Goal: Communication & Community: Answer question/provide support

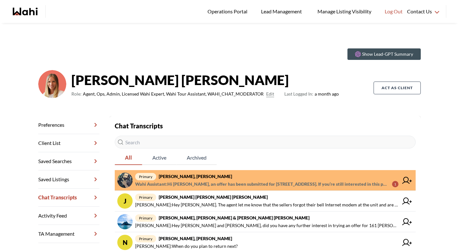
click at [228, 180] on span "primary Saeid Kanani, Michelle" at bounding box center [266, 177] width 263 height 8
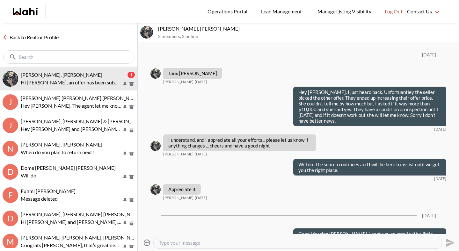
scroll to position [807, 0]
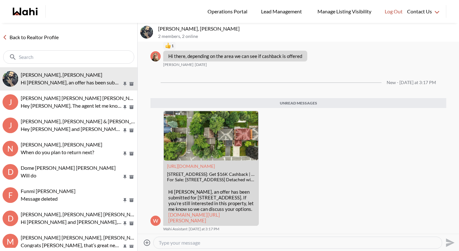
click at [41, 38] on link "Back to Realtor Profile" at bounding box center [30, 37] width 61 height 8
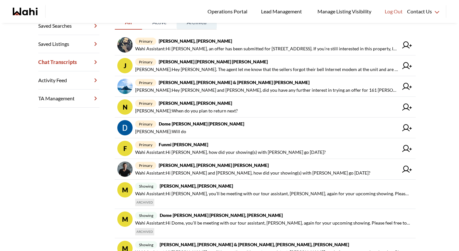
scroll to position [136, 0]
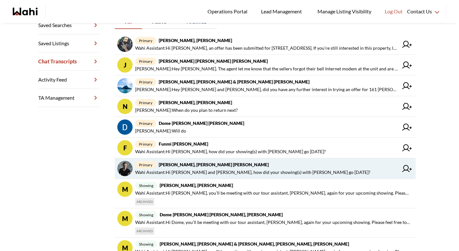
click at [179, 167] on span "primary Dmytro Turskyi, Kateryna Turska, Michelle" at bounding box center [266, 165] width 263 height 8
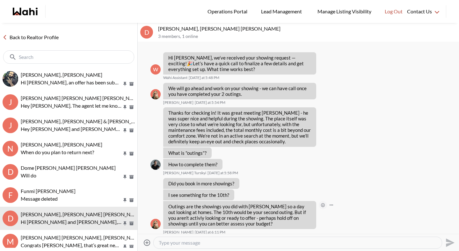
scroll to position [422, 0]
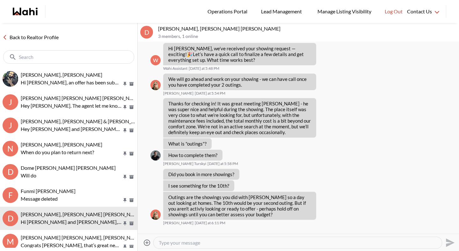
click at [279, 241] on textarea "Type your message" at bounding box center [298, 243] width 278 height 6
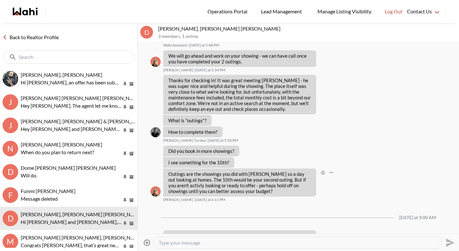
scroll to position [461, 0]
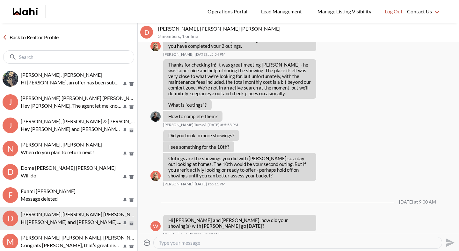
click at [269, 241] on textarea "Type your message" at bounding box center [298, 243] width 278 height 6
click at [190, 242] on textarea "Type your message" at bounding box center [298, 243] width 278 height 6
drag, startPoint x: 219, startPoint y: 242, endPoint x: 356, endPoint y: 242, distance: 136.3
click at [355, 243] on textarea "Hey Dmytro and Kateryna. How were your most recent showings?" at bounding box center [298, 243] width 278 height 6
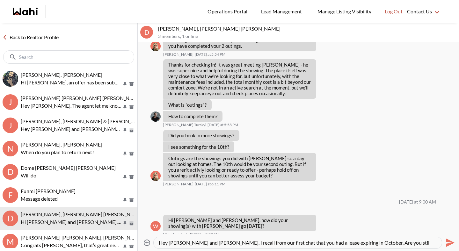
scroll to position [6, 0]
type textarea "Hey Dmytro and Kateryna. I recall from our first chat that you had a lease expi…"
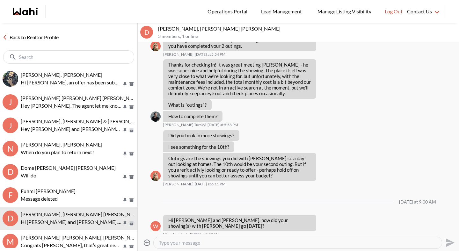
scroll to position [0, 0]
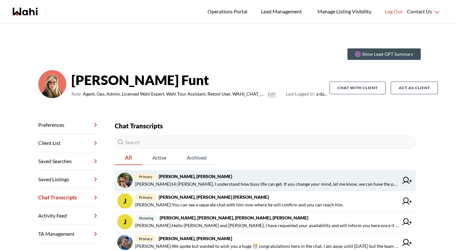
click at [231, 183] on span "Michelle Ryckman : Hi Sean, I understand how busy life can get. If you change y…" at bounding box center [266, 184] width 263 height 8
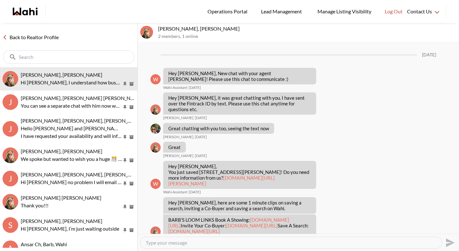
scroll to position [553, 0]
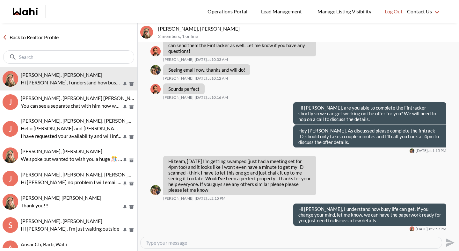
click at [51, 37] on link "Back to Realtor Profile" at bounding box center [30, 37] width 61 height 8
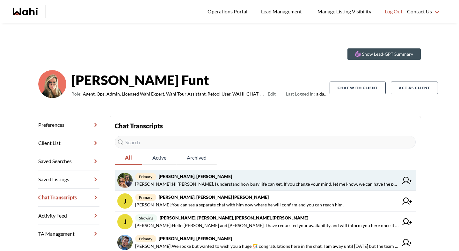
click at [230, 184] on span "Michelle Ryckman : Hi Sean, I understand how busy life can get. If you change y…" at bounding box center [266, 184] width 263 height 8
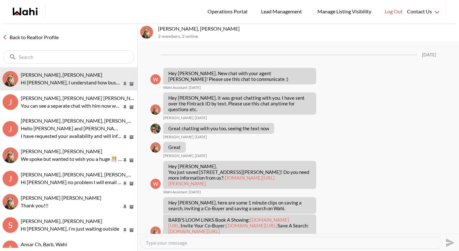
scroll to position [553, 0]
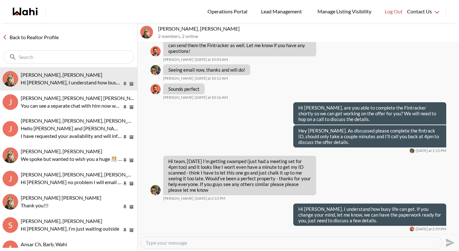
click at [221, 247] on div at bounding box center [290, 242] width 301 height 11
click at [216, 243] on textarea "Type your message" at bounding box center [291, 243] width 291 height 6
click at [149, 243] on textarea "If a call at anytime can work for you, we can make it work and get the offer in." at bounding box center [291, 243] width 291 height 6
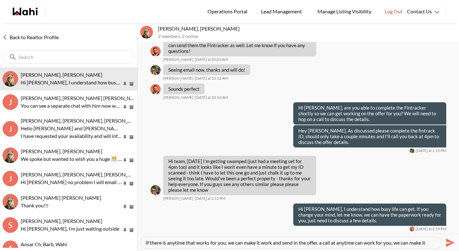
scroll to position [6, 0]
drag, startPoint x: 323, startPoint y: 241, endPoint x: 458, endPoint y: 250, distance: 135.6
click at [458, 250] on div "If there is anytime that works for you, we can make it work and send in the off…" at bounding box center [298, 242] width 321 height 17
type textarea "If there is anytime that works for you, we can make it work and send in the off…"
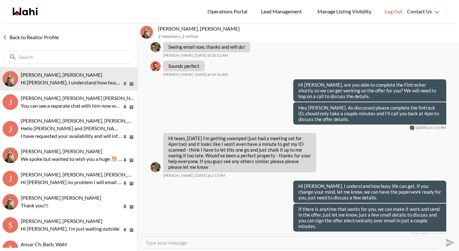
scroll to position [0, 0]
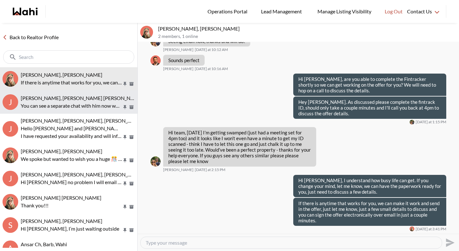
click at [98, 99] on span "Jessica Chen, Aman Muthreja, Barbara" at bounding box center [82, 98] width 122 height 6
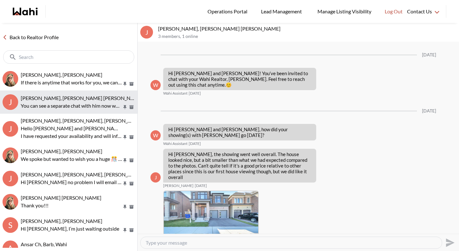
scroll to position [248, 0]
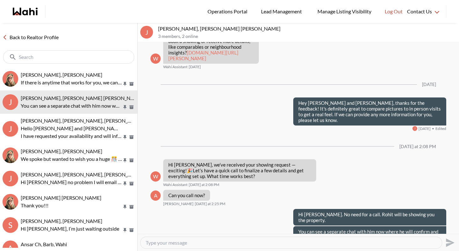
click at [43, 38] on link "Back to Realtor Profile" at bounding box center [30, 37] width 61 height 8
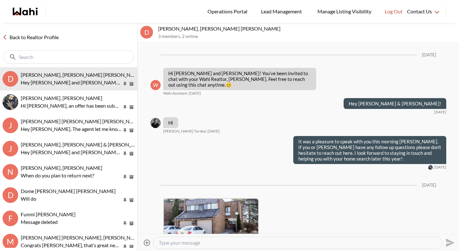
scroll to position [491, 0]
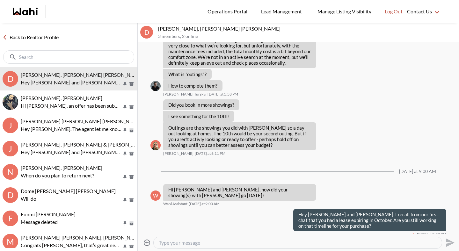
click at [41, 34] on link "Back to Realtor Profile" at bounding box center [30, 37] width 61 height 8
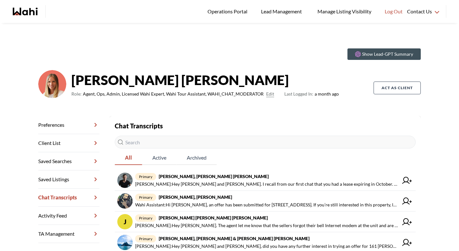
click at [158, 142] on input "text" at bounding box center [265, 142] width 301 height 13
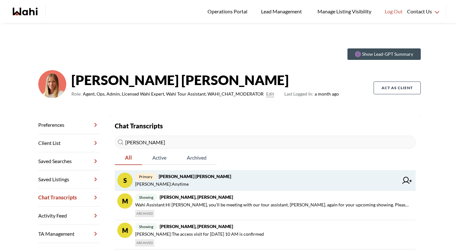
type input "salman"
click at [199, 184] on span "Behnam Fazili : Anytime" at bounding box center [266, 184] width 263 height 8
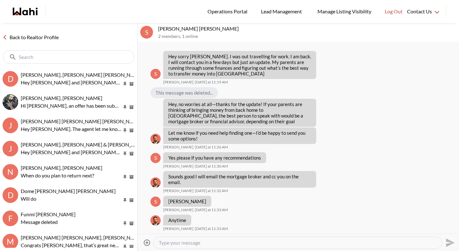
scroll to position [1180, 0]
click at [194, 243] on textarea "Type your message" at bounding box center [298, 243] width 278 height 6
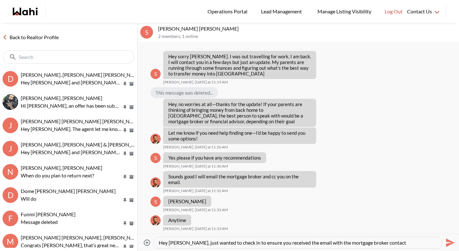
type textarea "Hey Salman, just wanted to check in to ensure you received the email with the m…"
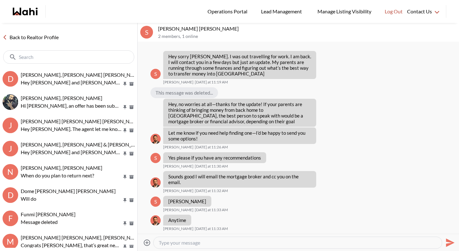
scroll to position [1230, 0]
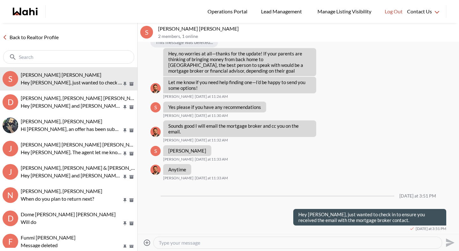
click at [101, 57] on input "text" at bounding box center [69, 57] width 101 height 6
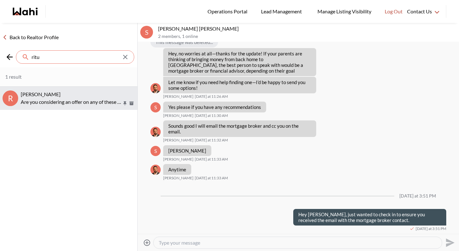
type input "ritu"
click at [54, 99] on p "Are you considering an offer on any of these properties?" at bounding box center [71, 102] width 101 height 8
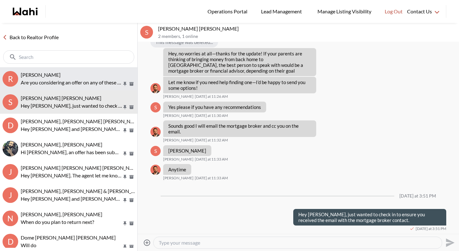
click at [51, 75] on span "[PERSON_NAME]" at bounding box center [41, 75] width 40 height 6
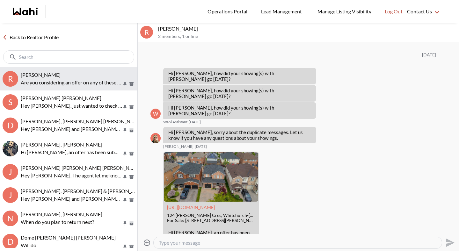
scroll to position [965, 0]
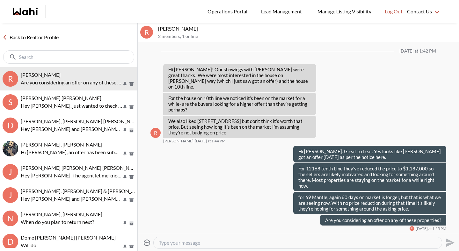
click at [176, 244] on textarea "Type your message" at bounding box center [298, 243] width 278 height 6
type textarea "Hey Ritu! Hope you had a nice weekend. Thinking of any showings soon"
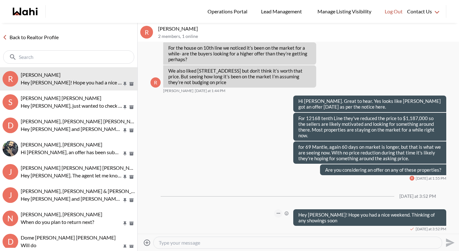
click at [279, 213] on icon "Open Message Actions Menu" at bounding box center [278, 213] width 4 height 1
click at [262, 192] on button "Edit Message" at bounding box center [256, 191] width 51 height 11
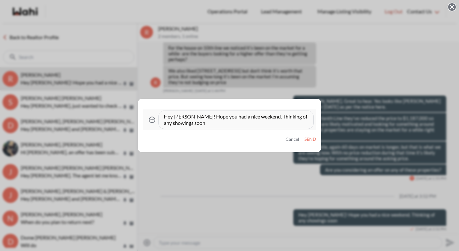
click at [231, 124] on textarea "Hey Ritu! Hope you had a nice weekend. Thinking of any showings soon" at bounding box center [236, 119] width 144 height 13
type textarea "Hey Ritu! Hope you had a nice weekend. Thinking of any showings soon?"
click at [308, 140] on button "Send" at bounding box center [310, 139] width 12 height 5
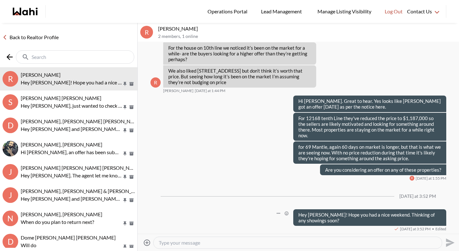
click at [77, 55] on input "text" at bounding box center [76, 57] width 88 height 6
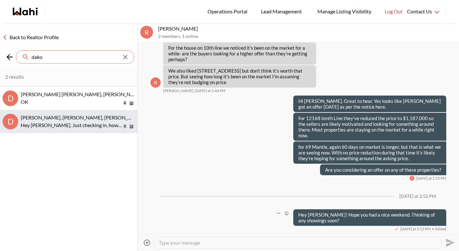
type input "dako"
click at [51, 115] on span "Dakota Penn, Shelby Moorhead, Michelle, rohit, Barbara" at bounding box center [124, 117] width 207 height 6
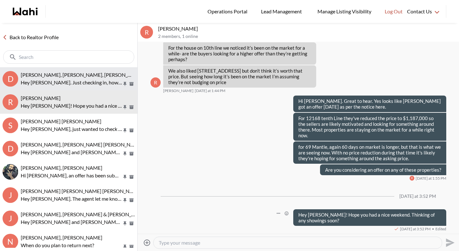
click at [52, 76] on span "Dakota Penn, Shelby Moorhead, Michelle, rohit, Barbara" at bounding box center [124, 75] width 207 height 6
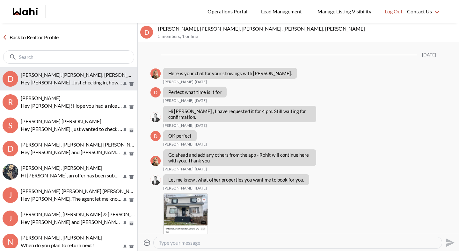
scroll to position [248, 0]
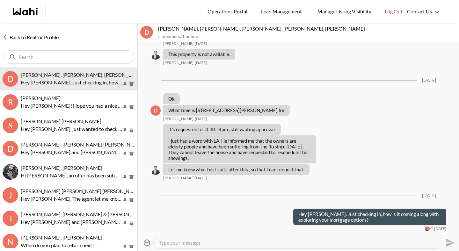
click at [52, 59] on input "text" at bounding box center [69, 57] width 101 height 6
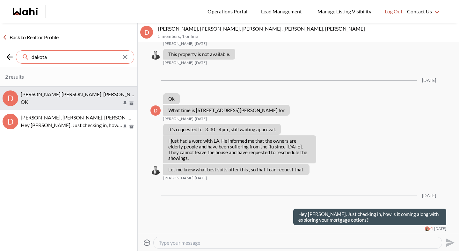
type input "dakota"
click at [38, 95] on span "[PERSON_NAME] [PERSON_NAME], [PERSON_NAME]" at bounding box center [82, 94] width 122 height 6
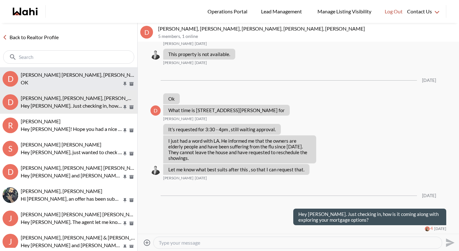
click at [37, 77] on span "[PERSON_NAME] [PERSON_NAME], [PERSON_NAME]" at bounding box center [82, 75] width 122 height 6
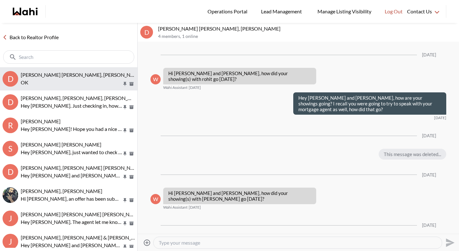
scroll to position [1193, 0]
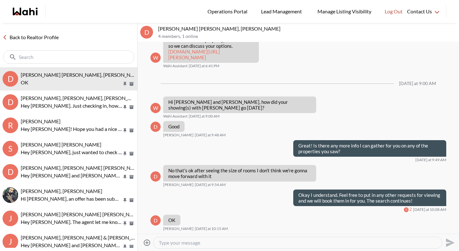
click at [196, 244] on textarea "Type your message" at bounding box center [298, 243] width 278 height 6
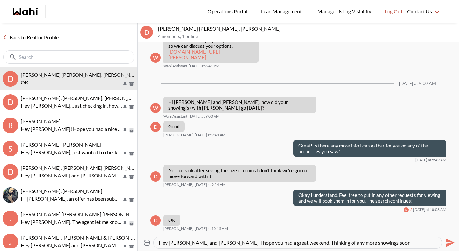
type textarea "Hey [PERSON_NAME] and [PERSON_NAME]. I hope you had a great weekend. Thinking o…"
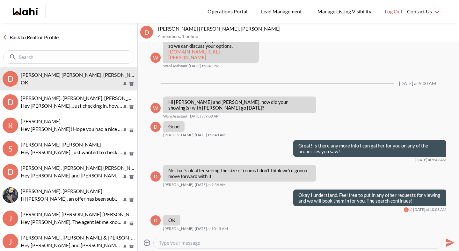
scroll to position [1244, 0]
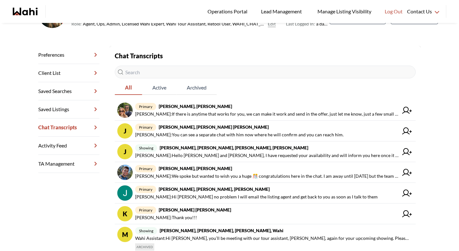
scroll to position [33, 0]
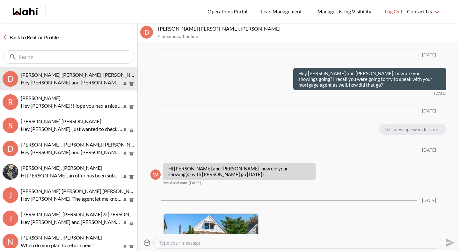
scroll to position [1219, 0]
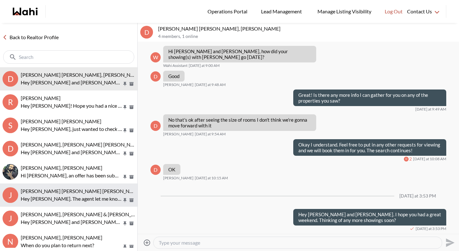
click at [56, 197] on p "Hey Jerose. The agent let me know that the sellers forgot their bell Internet m…" at bounding box center [71, 199] width 101 height 8
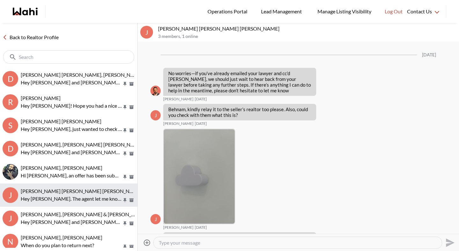
scroll to position [743, 0]
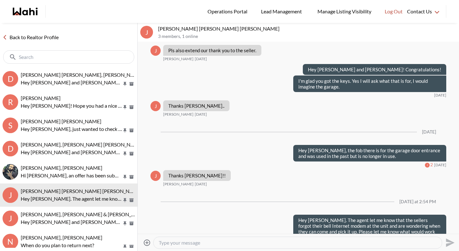
click at [251, 244] on textarea "Type your message" at bounding box center [298, 243] width 278 height 6
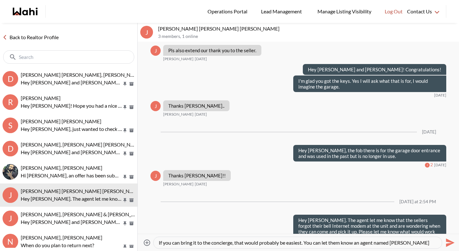
type textarea "If you can bring it to the concierge, that would probably be easiest. You can l…"
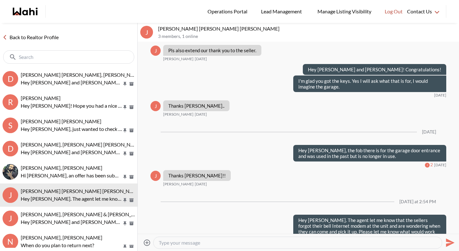
scroll to position [760, 0]
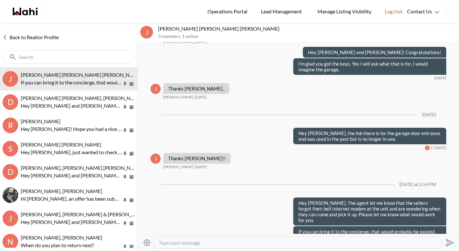
click at [37, 38] on link "Back to Realtor Profile" at bounding box center [30, 37] width 61 height 8
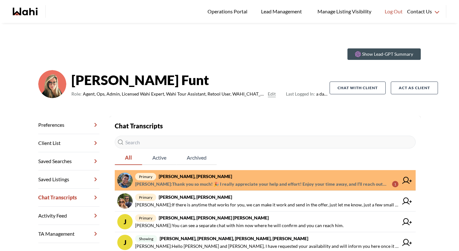
click at [273, 183] on span "[PERSON_NAME] : Thank you so much! 🎉 I really appreciate your help and effort! …" at bounding box center [261, 184] width 252 height 8
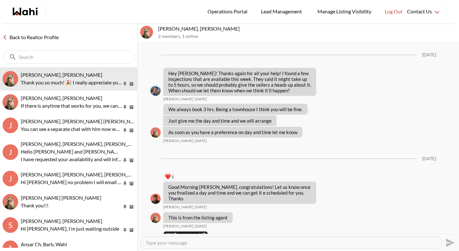
scroll to position [697, 0]
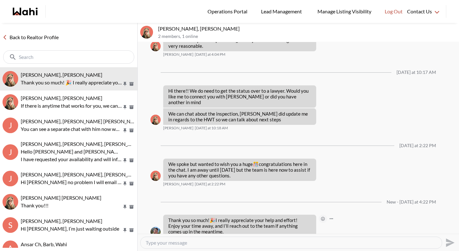
click at [325, 215] on button "Open Reaction Selector" at bounding box center [322, 219] width 8 height 8
click at [353, 193] on div "Select Reaction: Heart" at bounding box center [356, 194] width 6 height 6
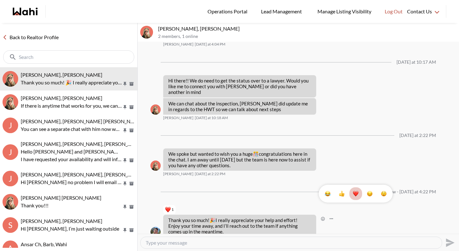
click at [43, 38] on link "Back to Realtor Profile" at bounding box center [30, 37] width 61 height 8
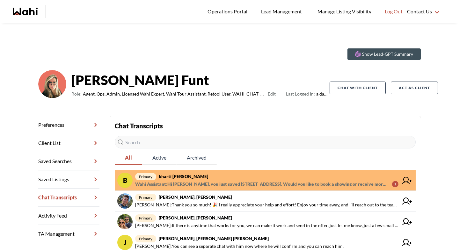
click at [226, 185] on span "Wahi Assistant : Hi [PERSON_NAME], you just saved [STREET_ADDRESS]. Would you l…" at bounding box center [261, 184] width 252 height 8
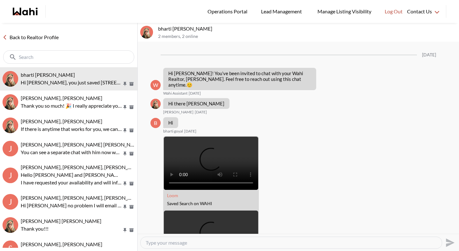
scroll to position [287, 0]
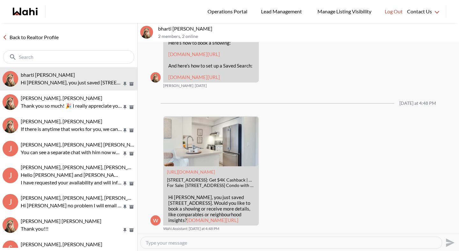
click at [39, 38] on link "Back to Realtor Profile" at bounding box center [30, 37] width 61 height 8
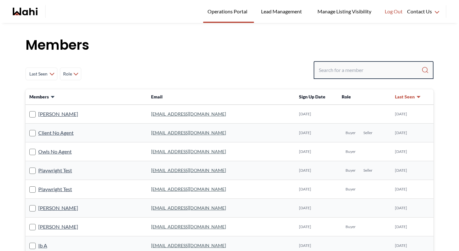
click at [360, 67] on input "Search input" at bounding box center [369, 69] width 103 height 11
type input "faraz"
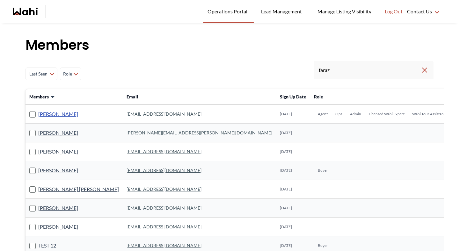
click at [57, 116] on link "[PERSON_NAME]" at bounding box center [58, 114] width 40 height 8
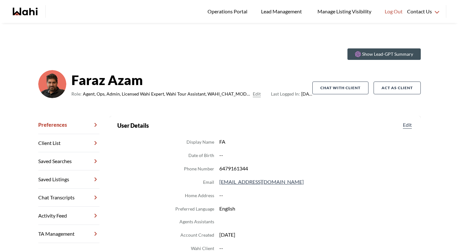
click at [88, 195] on link "Chat Transcripts" at bounding box center [68, 198] width 61 height 18
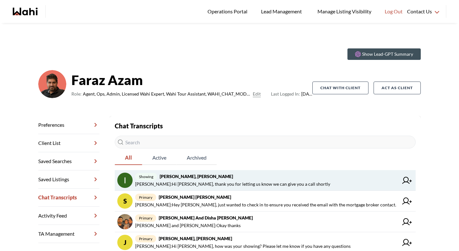
click at [226, 185] on span "[PERSON_NAME] : Hi [PERSON_NAME], thank you for letting us know we can give you…" at bounding box center [232, 184] width 195 height 8
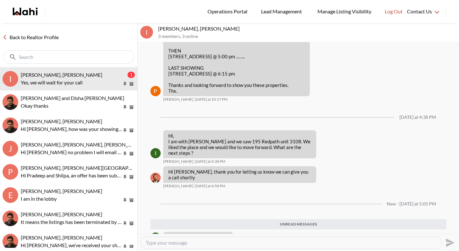
scroll to position [440, 0]
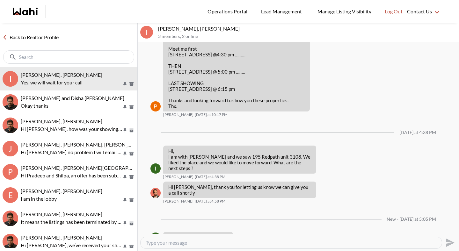
click at [197, 241] on textarea "Type your message" at bounding box center [291, 243] width 291 height 6
paste textarea "nd"
type textarea "Hi [PERSON_NAME], WIll give you a call between 545 and 6pm"
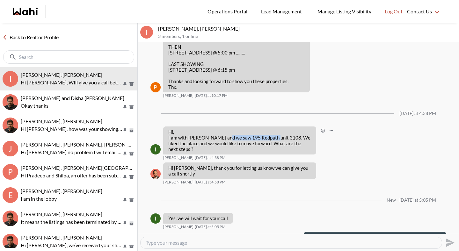
drag, startPoint x: 223, startPoint y: 132, endPoint x: 270, endPoint y: 132, distance: 47.5
click at [270, 133] on p "Hi, I am with [PERSON_NAME] and we saw 195 Redpath unit 3108. We liked the plac…" at bounding box center [239, 140] width 143 height 23
copy p "[STREET_ADDRESS]"
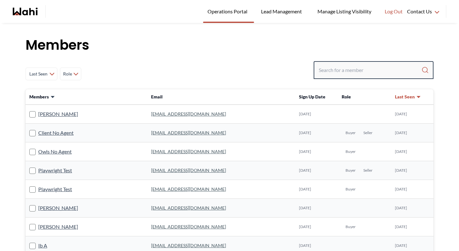
click at [348, 72] on input "Search input" at bounding box center [369, 69] width 103 height 11
type input "behnam"
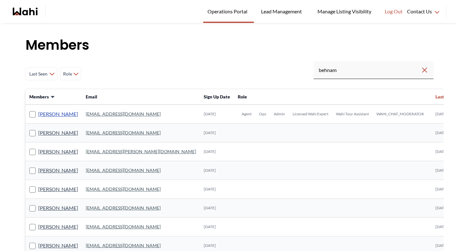
click at [43, 115] on link "[PERSON_NAME]" at bounding box center [58, 114] width 40 height 8
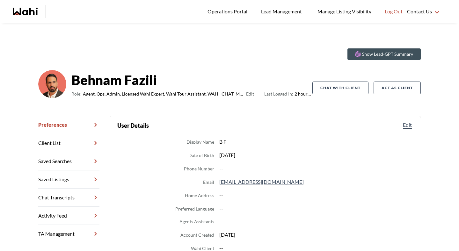
click at [78, 195] on link "Chat Transcripts" at bounding box center [68, 198] width 61 height 18
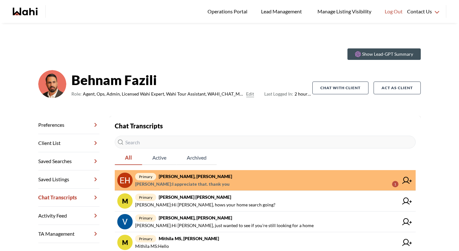
click at [238, 182] on span "Erik Alarcon : I appreciate that. thank you 1" at bounding box center [266, 184] width 263 height 8
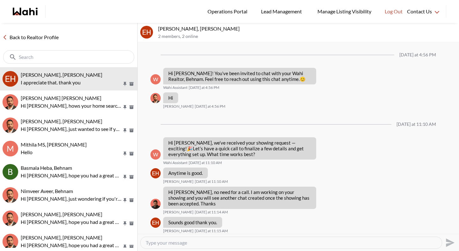
scroll to position [450, 0]
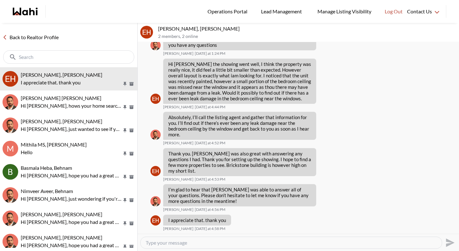
click at [50, 35] on link "Back to Realtor Profile" at bounding box center [30, 37] width 61 height 8
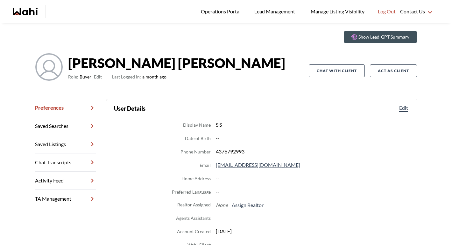
scroll to position [18, 0]
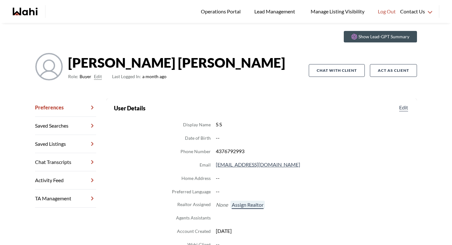
click at [248, 202] on button "Assign Realtor" at bounding box center [248, 204] width 34 height 8
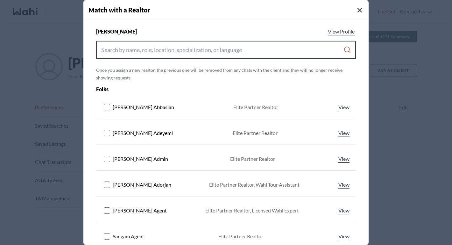
click at [135, 54] on input "Search input" at bounding box center [222, 49] width 242 height 11
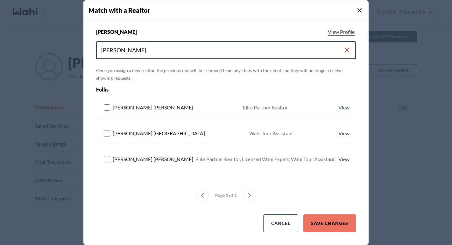
type input "[PERSON_NAME]"
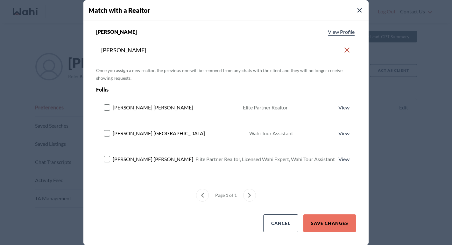
click at [107, 162] on button at bounding box center [108, 159] width 9 height 8
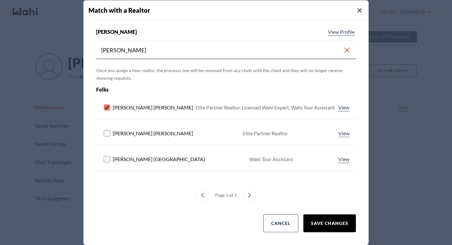
click at [321, 219] on button "Save Changes" at bounding box center [330, 223] width 53 height 18
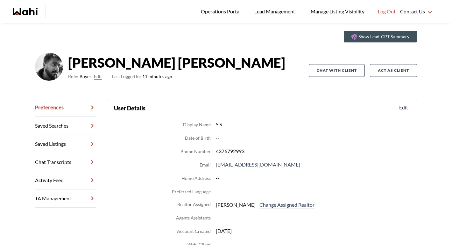
click at [63, 160] on link "Chat Transcripts" at bounding box center [65, 162] width 61 height 18
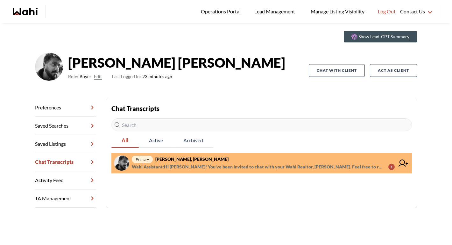
click at [182, 165] on span "Wahi Assistant : Hi [PERSON_NAME]! You’ve been invited to chat with your Wahi R…" at bounding box center [258, 167] width 252 height 8
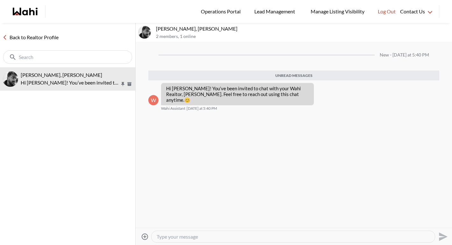
click at [185, 237] on textarea "Type your message" at bounding box center [293, 236] width 273 height 6
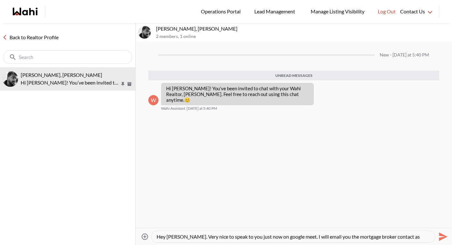
scroll to position [6, 0]
type textarea "Hey [PERSON_NAME]. Very nice to speak to you just now on google meet. I will em…"
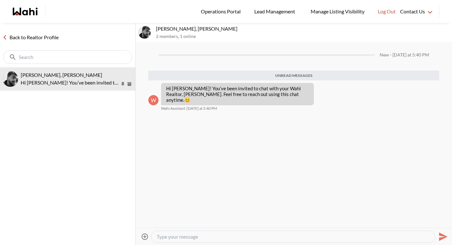
scroll to position [0, 0]
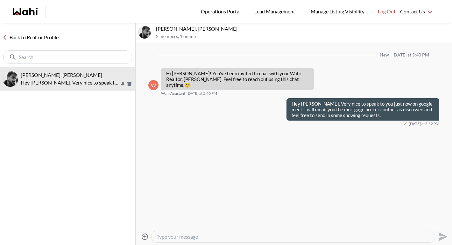
click at [49, 36] on link "Back to Realtor Profile" at bounding box center [30, 37] width 61 height 8
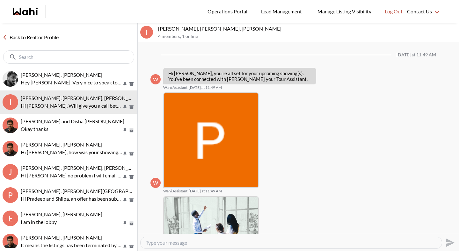
scroll to position [460, 0]
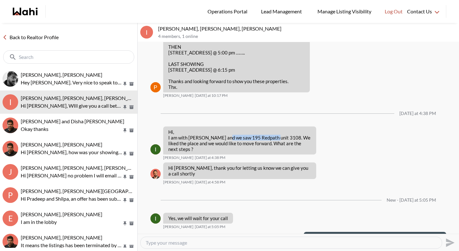
click at [26, 33] on link "Back to Realtor Profile" at bounding box center [30, 37] width 61 height 8
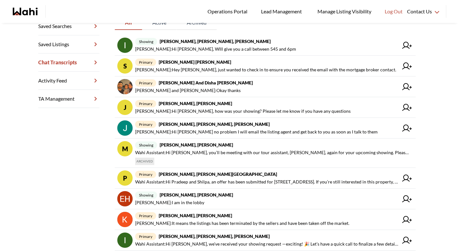
scroll to position [155, 0]
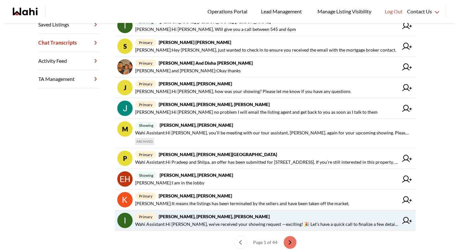
click at [211, 219] on span "primary [PERSON_NAME], [PERSON_NAME], [PERSON_NAME]" at bounding box center [266, 217] width 263 height 8
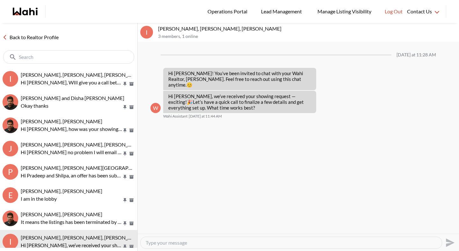
click at [189, 243] on textarea "Type your message" at bounding box center [291, 243] width 291 height 6
type textarea "Hi [PERSON_NAME] and [PERSON_NAME]. I sent you the ID email as we discussed,"
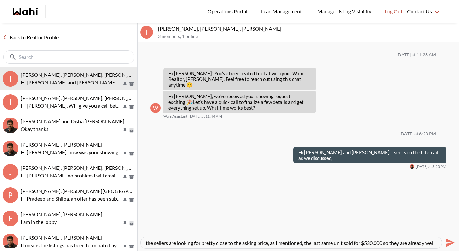
scroll to position [12, 0]
click at [318, 243] on textarea "I just spoke to the realtor and he will wait for us so he can review both offer…" at bounding box center [291, 243] width 291 height 6
click at [347, 244] on textarea "I just spoke to the realtor and he will wait for us so he can review both offer…" at bounding box center [291, 243] width 291 height 6
type textarea "I just spoke to the realtor and he will wait for us so he can review both offer…"
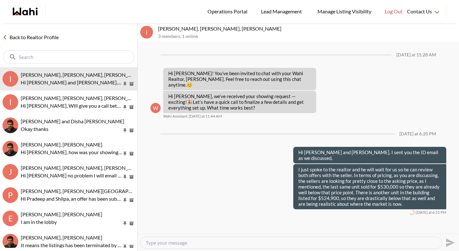
scroll to position [0, 0]
drag, startPoint x: 252, startPoint y: 245, endPoint x: 123, endPoint y: 245, distance: 129.3
click at [123, 245] on div "Back to Realtor Profile I [PERSON_NAME], [PERSON_NAME], [PERSON_NAME] I just sp…" at bounding box center [229, 137] width 459 height 228
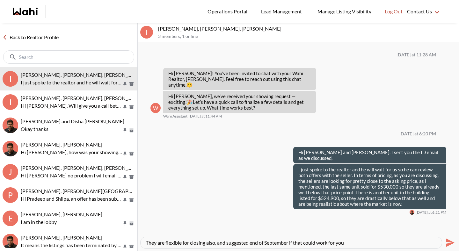
type textarea "They are flexible for closing also, and suggested end of September if that coul…"
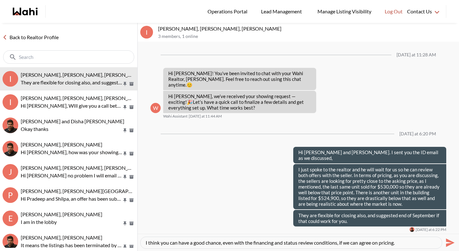
type textarea "I think you can have a good chance, even with the financing and status review c…"
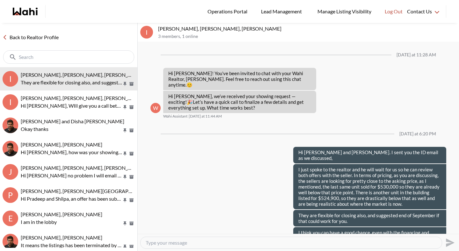
scroll to position [7, 0]
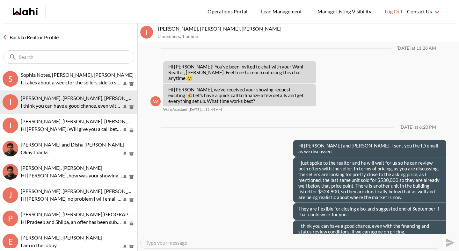
click at [33, 37] on link "Back to Realtor Profile" at bounding box center [30, 37] width 61 height 8
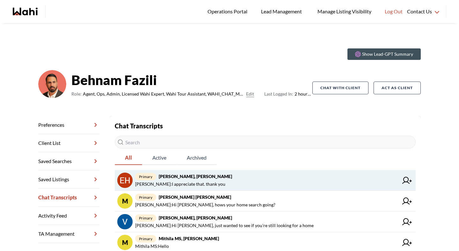
click at [186, 182] on span "[PERSON_NAME] : I appreciate that. thank you" at bounding box center [180, 184] width 90 height 8
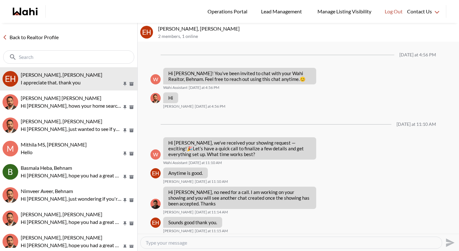
scroll to position [450, 0]
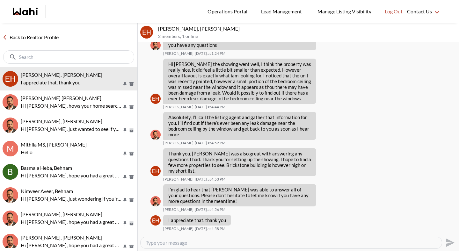
click at [47, 36] on link "Back to Realtor Profile" at bounding box center [30, 37] width 61 height 8
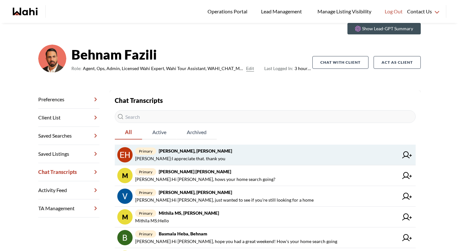
click at [189, 152] on strong "[PERSON_NAME], [PERSON_NAME]" at bounding box center [195, 150] width 73 height 5
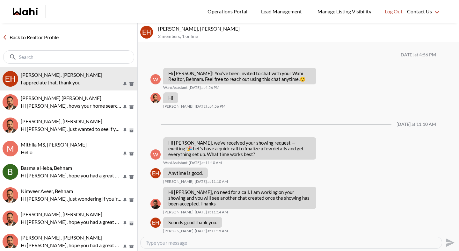
scroll to position [450, 0]
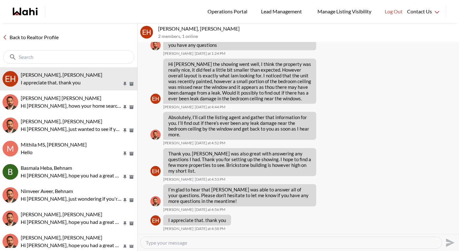
click at [48, 38] on link "Back to Realtor Profile" at bounding box center [30, 37] width 61 height 8
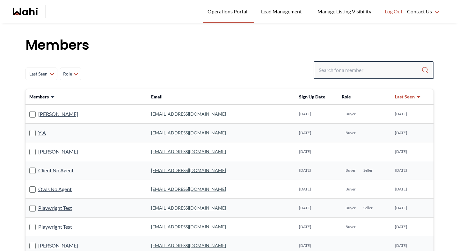
click at [361, 73] on input "Search input" at bounding box center [369, 69] width 103 height 11
paste input "[EMAIL_ADDRESS][DOMAIN_NAME]"
type input "[EMAIL_ADDRESS][DOMAIN_NAME]"
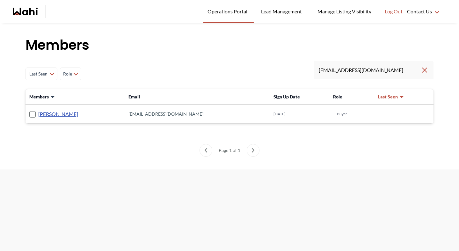
click at [59, 114] on link "[PERSON_NAME]" at bounding box center [58, 114] width 40 height 8
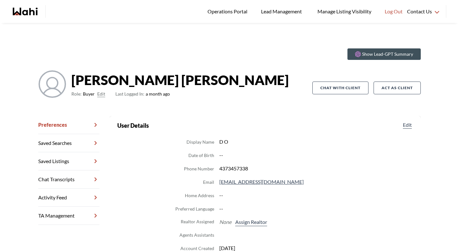
click at [67, 182] on link "Chat Transcripts" at bounding box center [68, 179] width 61 height 18
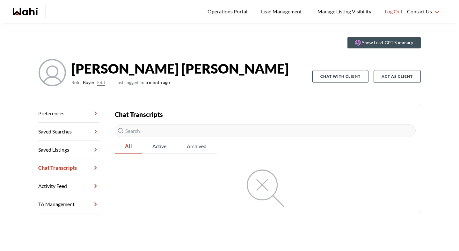
scroll to position [0, 0]
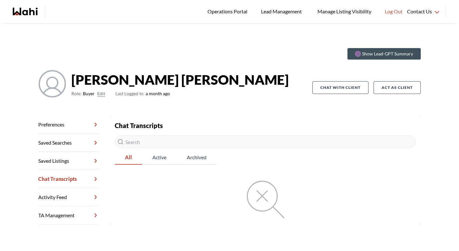
click at [71, 131] on link "Preferences" at bounding box center [68, 125] width 61 height 18
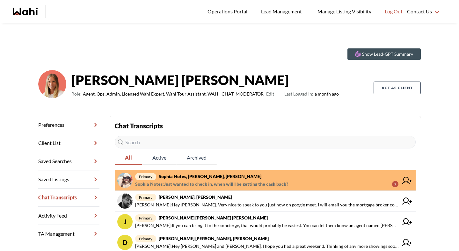
click at [201, 179] on span "primary [PERSON_NAME] Notes, [PERSON_NAME], [PERSON_NAME]" at bounding box center [266, 177] width 263 height 8
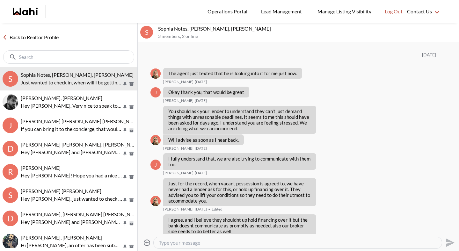
scroll to position [543, 0]
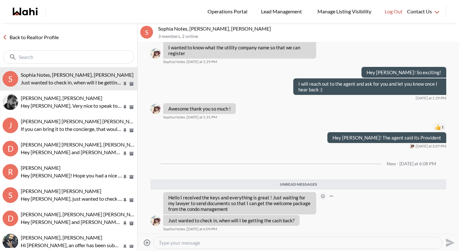
click at [323, 196] on icon "Open Reaction Selector" at bounding box center [323, 196] width 2 height 2
click at [350, 184] on button "Select Reaction: Heart" at bounding box center [355, 182] width 13 height 13
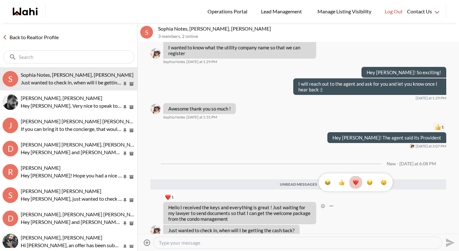
click at [267, 247] on div at bounding box center [298, 242] width 288 height 11
click at [261, 245] on textarea "Type your message" at bounding box center [298, 243] width 278 height 6
click at [44, 29] on div "Back to Realtor Profile" at bounding box center [68, 45] width 137 height 44
click at [45, 37] on link "Back to Realtor Profile" at bounding box center [30, 37] width 61 height 8
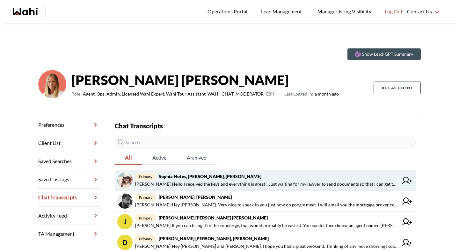
click at [186, 175] on strong "Sophia Notes, [PERSON_NAME], [PERSON_NAME]" at bounding box center [210, 176] width 103 height 5
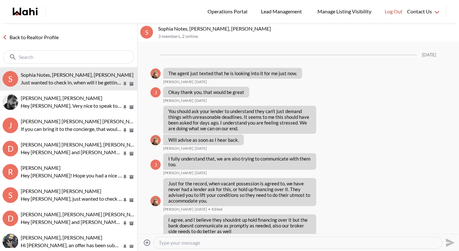
scroll to position [538, 0]
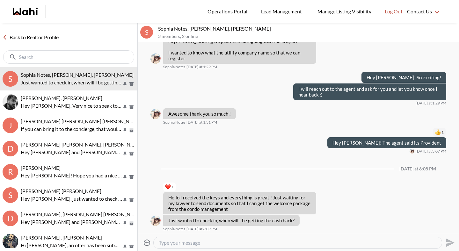
click at [188, 243] on textarea "Type your message" at bounding box center [298, 243] width 278 height 6
type textarea "Hey [PERSON_NAME], wonderful, so glad to hear."
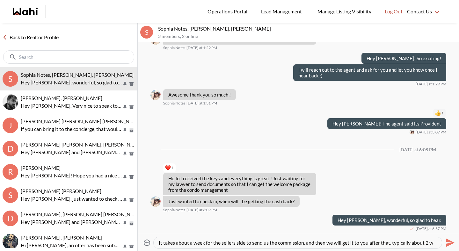
scroll to position [6, 0]
type textarea "It takes about a week for the sellers side to send us the commission, and then …"
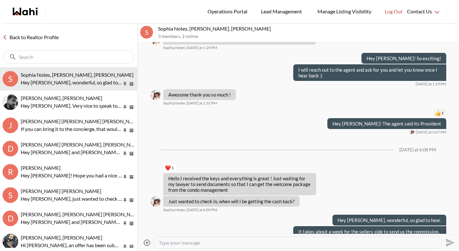
scroll to position [0, 0]
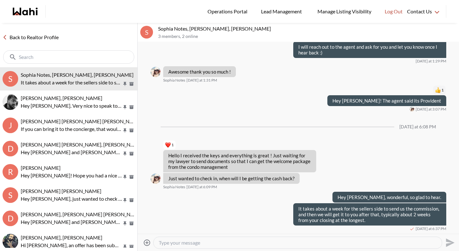
click at [44, 34] on link "Back to Realtor Profile" at bounding box center [30, 37] width 61 height 8
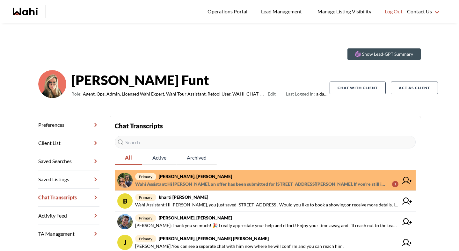
click at [216, 172] on link "primary Sean Andrade, Barb Wahi Assistant : Hi Sean, an offer has been submitte…" at bounding box center [265, 180] width 301 height 21
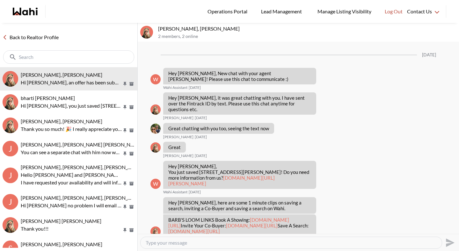
scroll to position [748, 0]
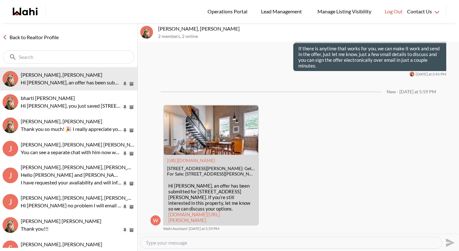
click at [48, 39] on link "Back to Realtor Profile" at bounding box center [30, 37] width 61 height 8
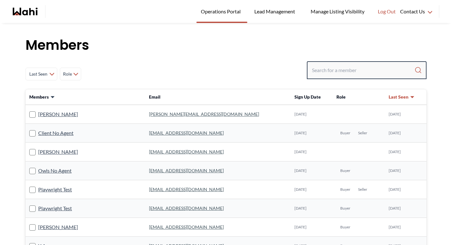
click at [337, 69] on input "Search input" at bounding box center [363, 69] width 103 height 11
type input "faraz"
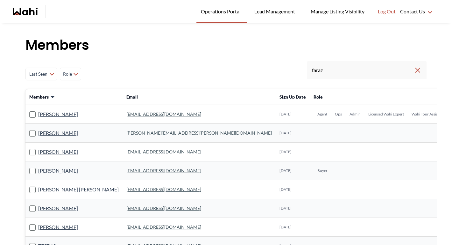
click at [42, 118] on td "[PERSON_NAME]" at bounding box center [73, 114] width 97 height 19
click at [47, 115] on link "[PERSON_NAME]" at bounding box center [58, 114] width 40 height 8
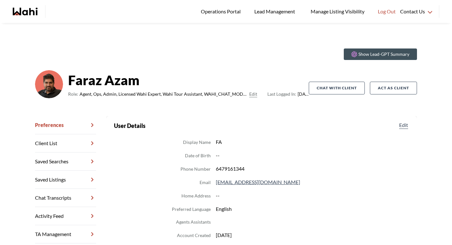
click at [58, 196] on link "Chat Transcripts" at bounding box center [65, 198] width 61 height 18
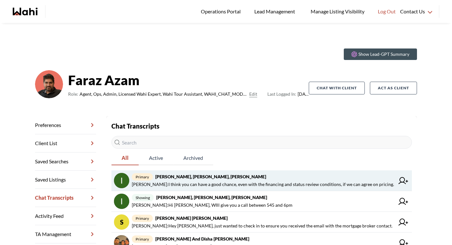
click at [179, 175] on strong "Irina Krasyuk, Kseniya Krasyuk, Faraz" at bounding box center [210, 176] width 111 height 5
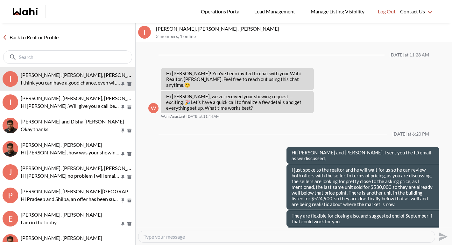
scroll to position [13, 0]
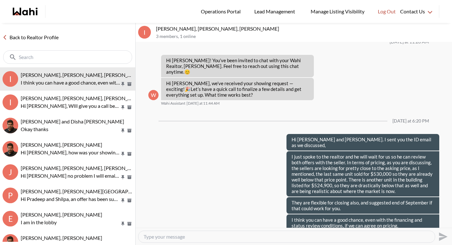
click at [178, 234] on textarea "Type your message" at bounding box center [287, 236] width 286 height 6
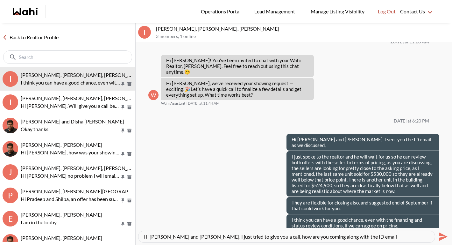
type textarea "Hi Irina and Kseniya, I just tried to give you a call, how are you coming along…"
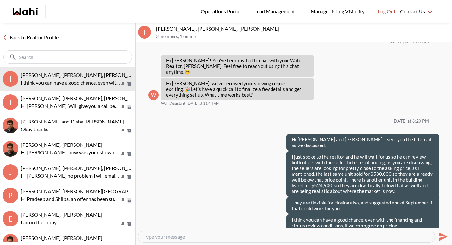
scroll to position [30, 0]
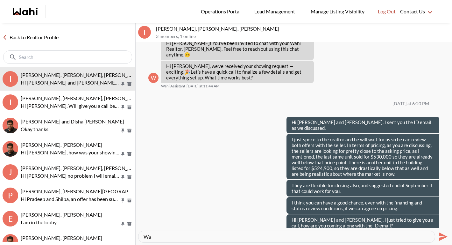
type textarea "W"
click at [362, 48] on div "W Hi Irina! You’ve been invited to chat with your Wahi Realtor, Faraz. Feel fre…" at bounding box center [293, 49] width 291 height 22
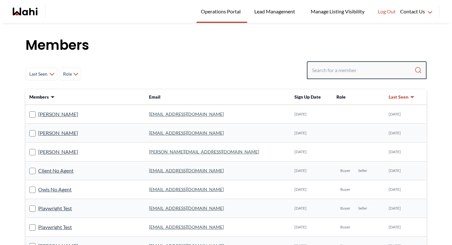
click at [338, 69] on input "Search input" at bounding box center [363, 69] width 103 height 11
paste input "[PERSON_NAME] [EMAIL_ADDRESS][DOMAIN_NAME]"
drag, startPoint x: 356, startPoint y: 71, endPoint x: 303, endPoint y: 72, distance: 52.9
click at [303, 72] on div "Last Seen Less day than [DATE] [DATE] - [DATE] [DATE] - [DATE] [DATE] - [DATE] …" at bounding box center [225, 73] width 401 height 25
type input "[EMAIL_ADDRESS][DOMAIN_NAME]"
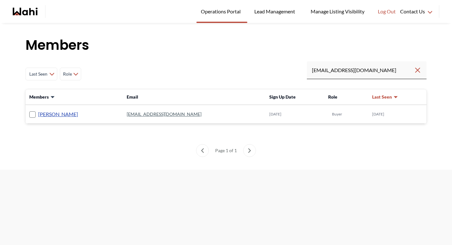
click at [78, 117] on link "[PERSON_NAME]" at bounding box center [58, 114] width 40 height 8
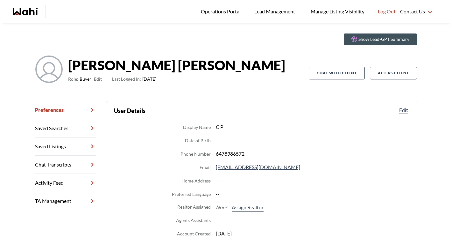
scroll to position [18, 0]
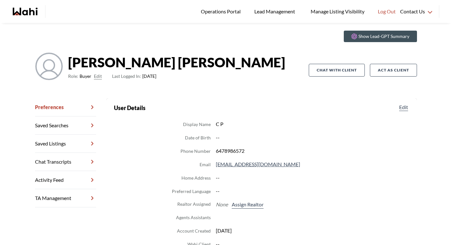
click at [278, 115] on section "User Details Edit Display Name C P Date of Birth -- Phone Number [PHONE_NUMBER]…" at bounding box center [262, 175] width 296 height 145
click at [293, 174] on dd "--" at bounding box center [313, 177] width 194 height 8
click at [252, 202] on button "Assign Realtor" at bounding box center [248, 204] width 34 height 8
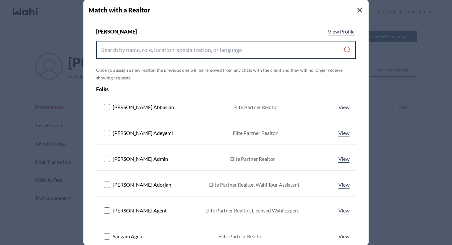
click at [177, 52] on input "Search input" at bounding box center [222, 49] width 242 height 11
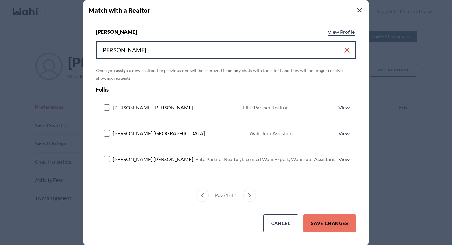
type input "michelle"
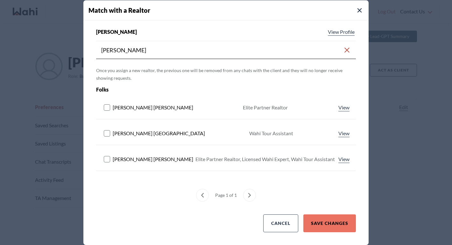
click at [106, 158] on rect at bounding box center [107, 159] width 6 height 6
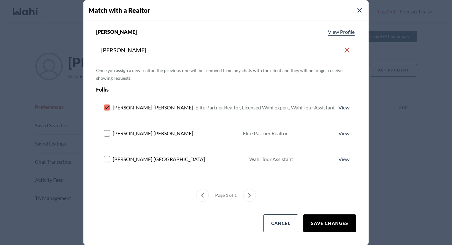
click at [328, 224] on button "Save Changes" at bounding box center [330, 223] width 53 height 18
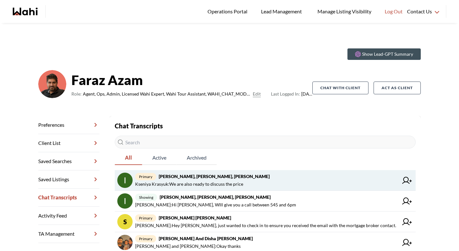
click at [219, 177] on strong "[PERSON_NAME], [PERSON_NAME], [PERSON_NAME]" at bounding box center [214, 176] width 111 height 5
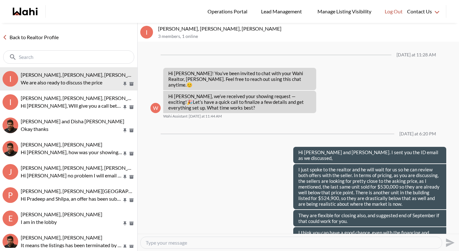
scroll to position [80, 0]
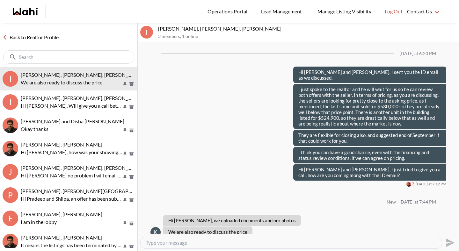
click at [208, 244] on textarea "Type your message" at bounding box center [291, 243] width 291 height 6
type textarea "Wonderful, I will call you in a few minutes"
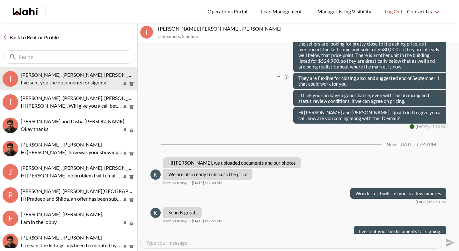
scroll to position [162, 0]
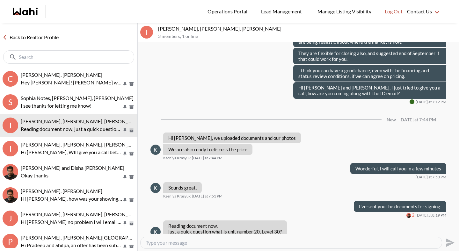
click at [44, 36] on link "Back to Realtor Profile" at bounding box center [30, 37] width 61 height 8
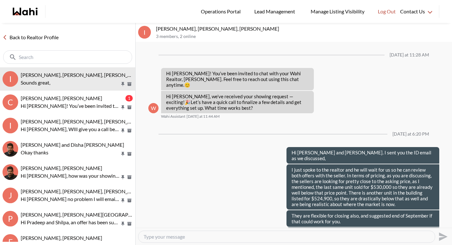
scroll to position [95, 0]
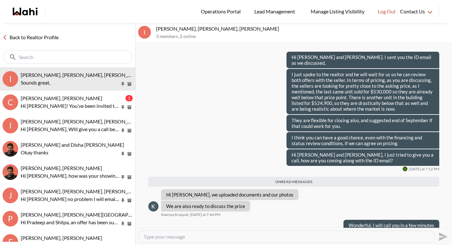
click at [183, 237] on textarea "Type your message" at bounding box center [287, 236] width 286 height 6
type textarea "I've sent you the documents for signing."
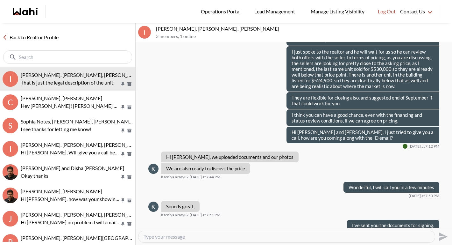
scroll to position [176, 0]
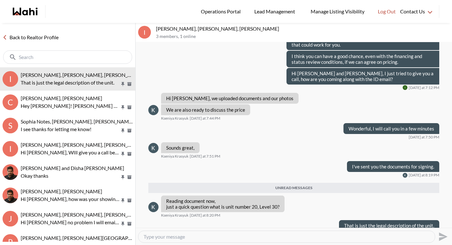
click at [176, 235] on textarea "Type your message" at bounding box center [287, 236] width 286 height 6
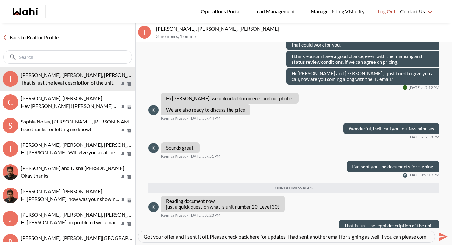
scroll to position [6, 0]
type textarea "Got your offer and I sent it off. Please check back here for updates. I had sen…"
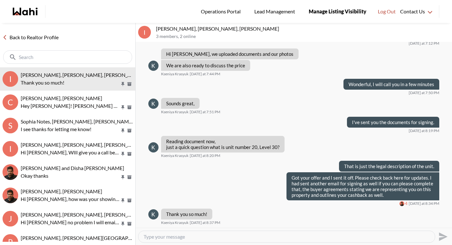
scroll to position [209, 0]
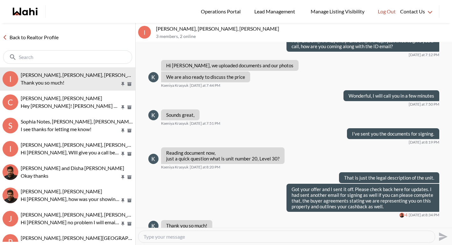
click at [192, 238] on textarea "Type your message" at bounding box center [287, 236] width 286 height 6
type textarea "y"
type textarea "My pleasure. I'll update you as soon as I have news."
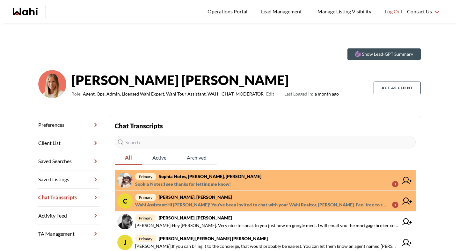
click at [182, 177] on strong "Sophia Notes, [PERSON_NAME], [PERSON_NAME]" at bounding box center [210, 176] width 103 height 5
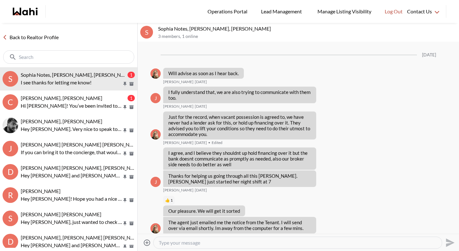
scroll to position [574, 0]
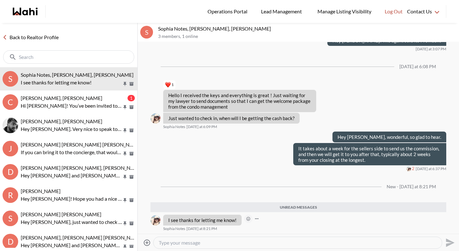
click at [247, 219] on icon "Open Reaction Selector" at bounding box center [248, 219] width 4 height 4
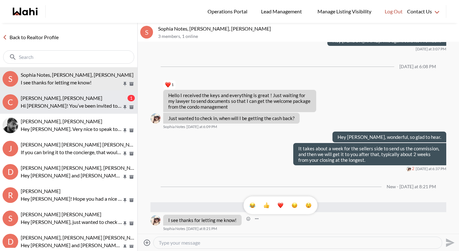
click at [68, 99] on span "[PERSON_NAME], [PERSON_NAME]" at bounding box center [62, 98] width 82 height 6
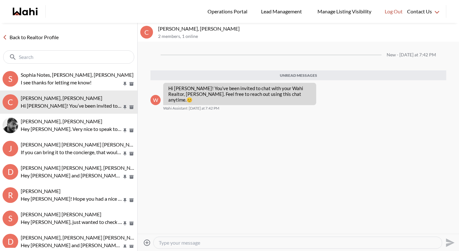
click at [175, 242] on textarea "Type your message" at bounding box center [298, 243] width 278 height 6
type textarea "Hey [PERSON_NAME]! [PERSON_NAME] will call you [DATE] between 5-6!"
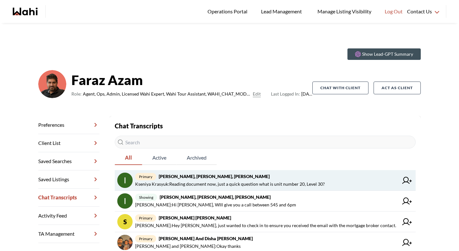
click at [270, 178] on span "primary [PERSON_NAME], [PERSON_NAME], [PERSON_NAME]" at bounding box center [266, 177] width 263 height 8
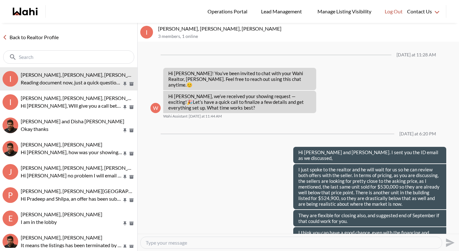
scroll to position [136, 0]
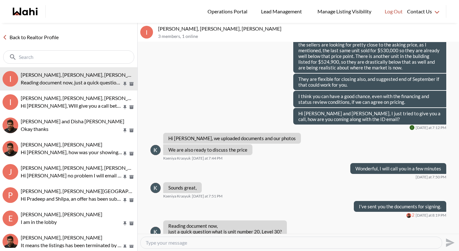
click at [230, 242] on textarea "Type your message" at bounding box center [291, 243] width 291 height 6
type textarea "That is just the legal description of the unit."
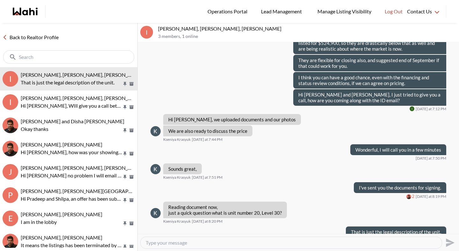
scroll to position [155, 0]
